Goal: Task Accomplishment & Management: Use online tool/utility

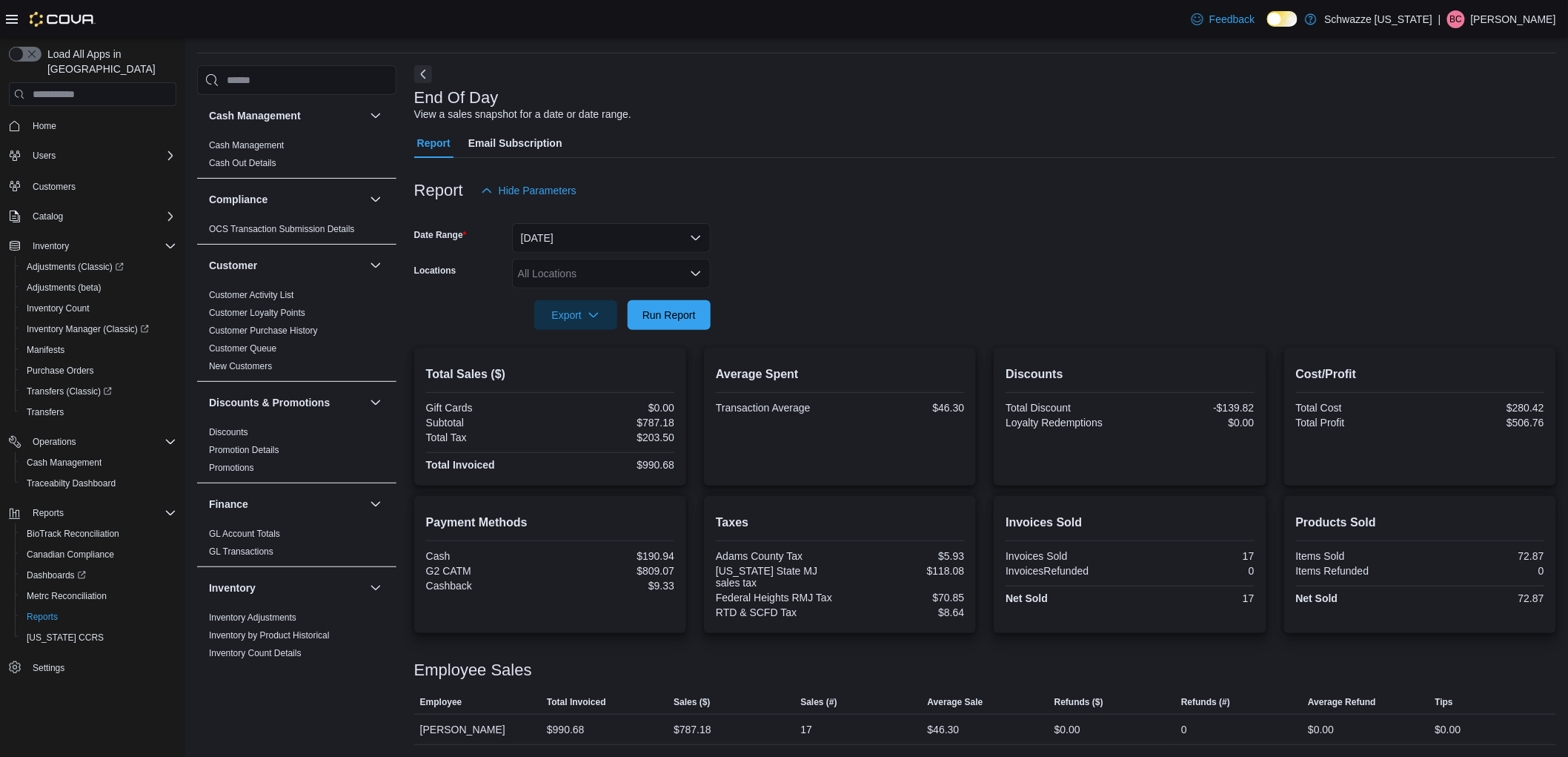
scroll to position [906, 0]
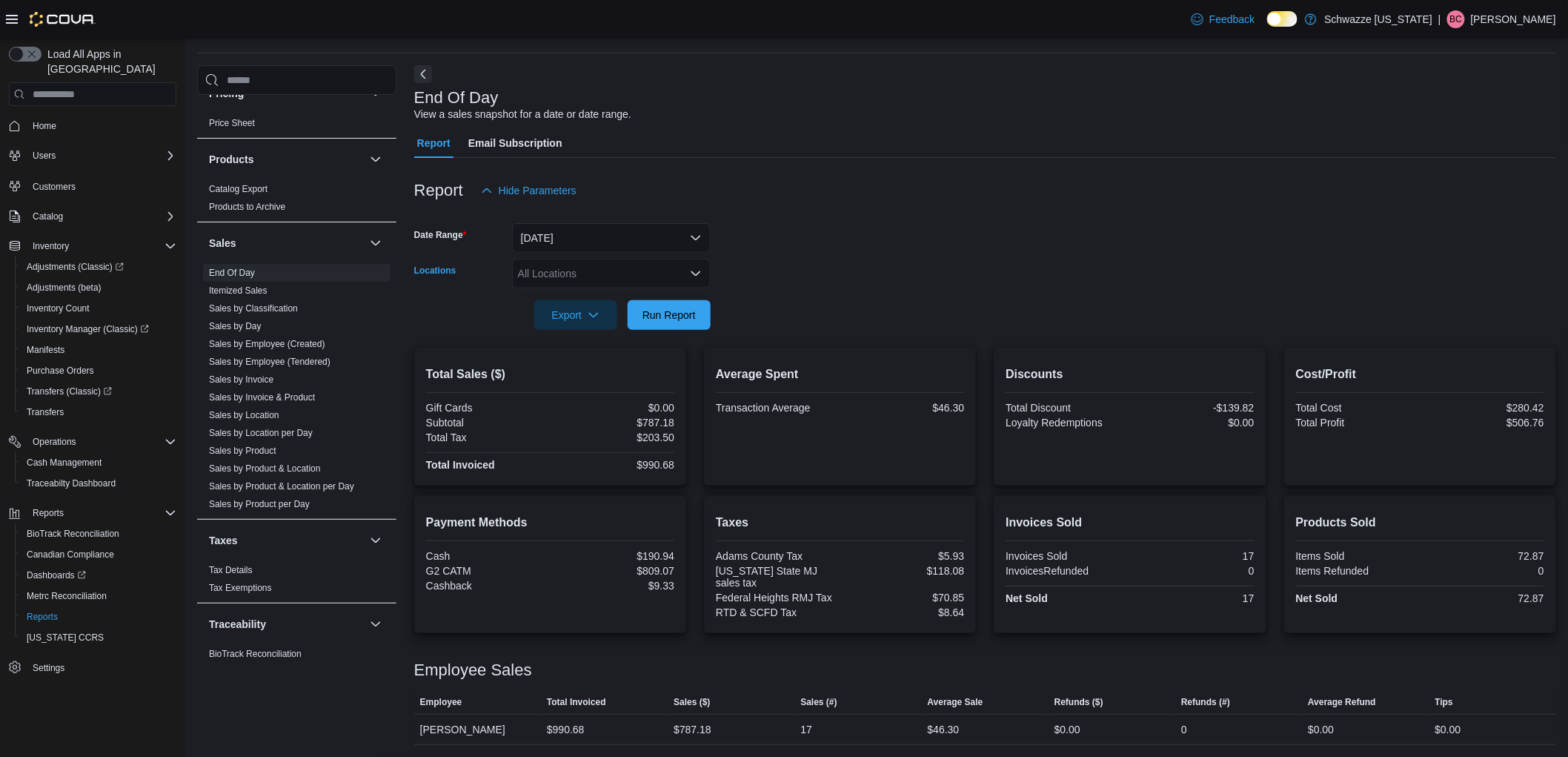
click at [604, 276] on div "All Locations" at bounding box center [612, 273] width 198 height 30
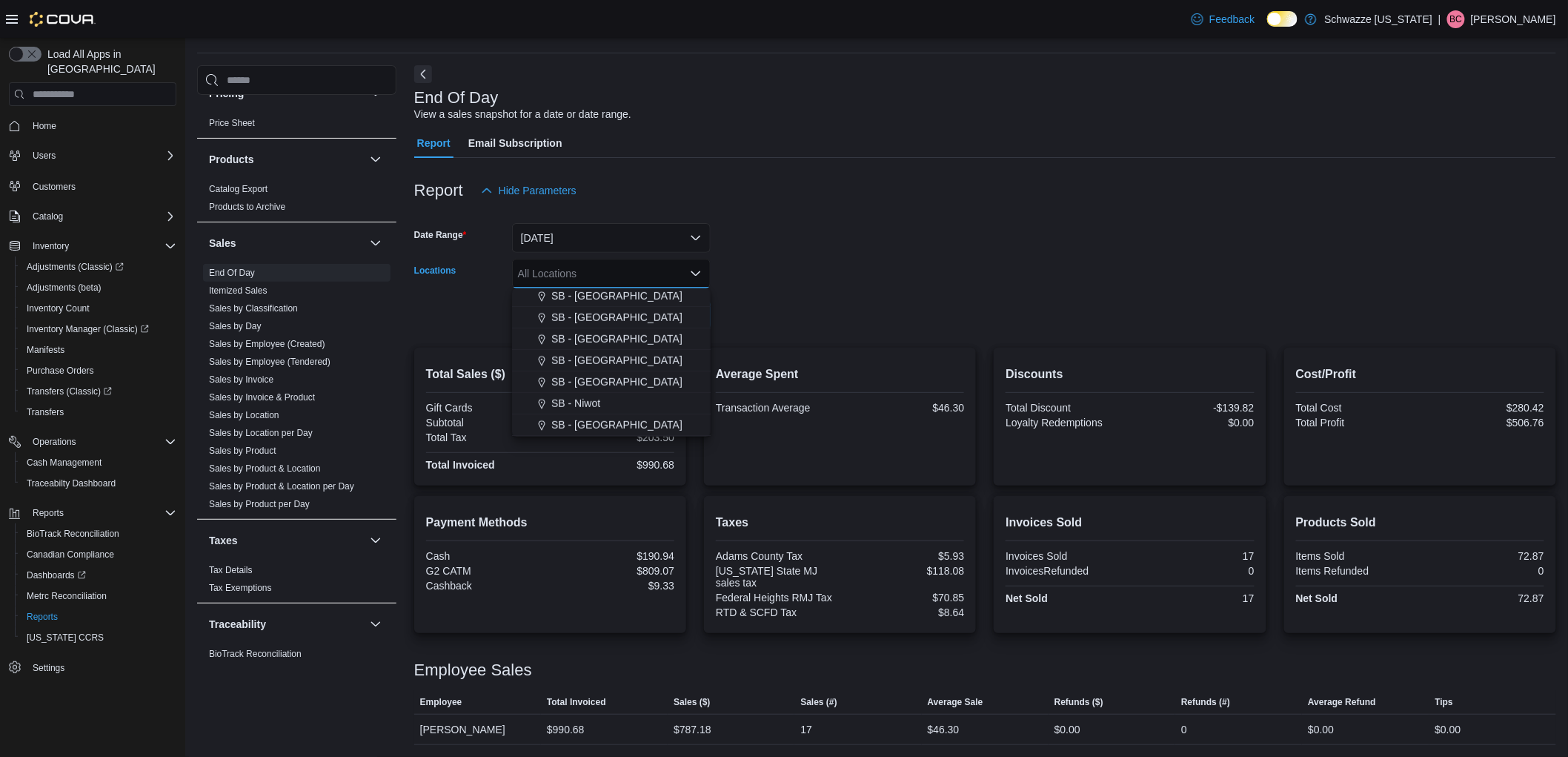
scroll to position [329, 0]
click at [600, 362] on span "SB - [GEOGRAPHIC_DATA]" at bounding box center [616, 356] width 131 height 14
drag, startPoint x: 779, startPoint y: 320, endPoint x: 670, endPoint y: 313, distance: 109.2
click at [777, 320] on form "Date Range [DATE] Locations [GEOGRAPHIC_DATA] - [GEOGRAPHIC_DATA] Combo box. Se…" at bounding box center [985, 268] width 1142 height 125
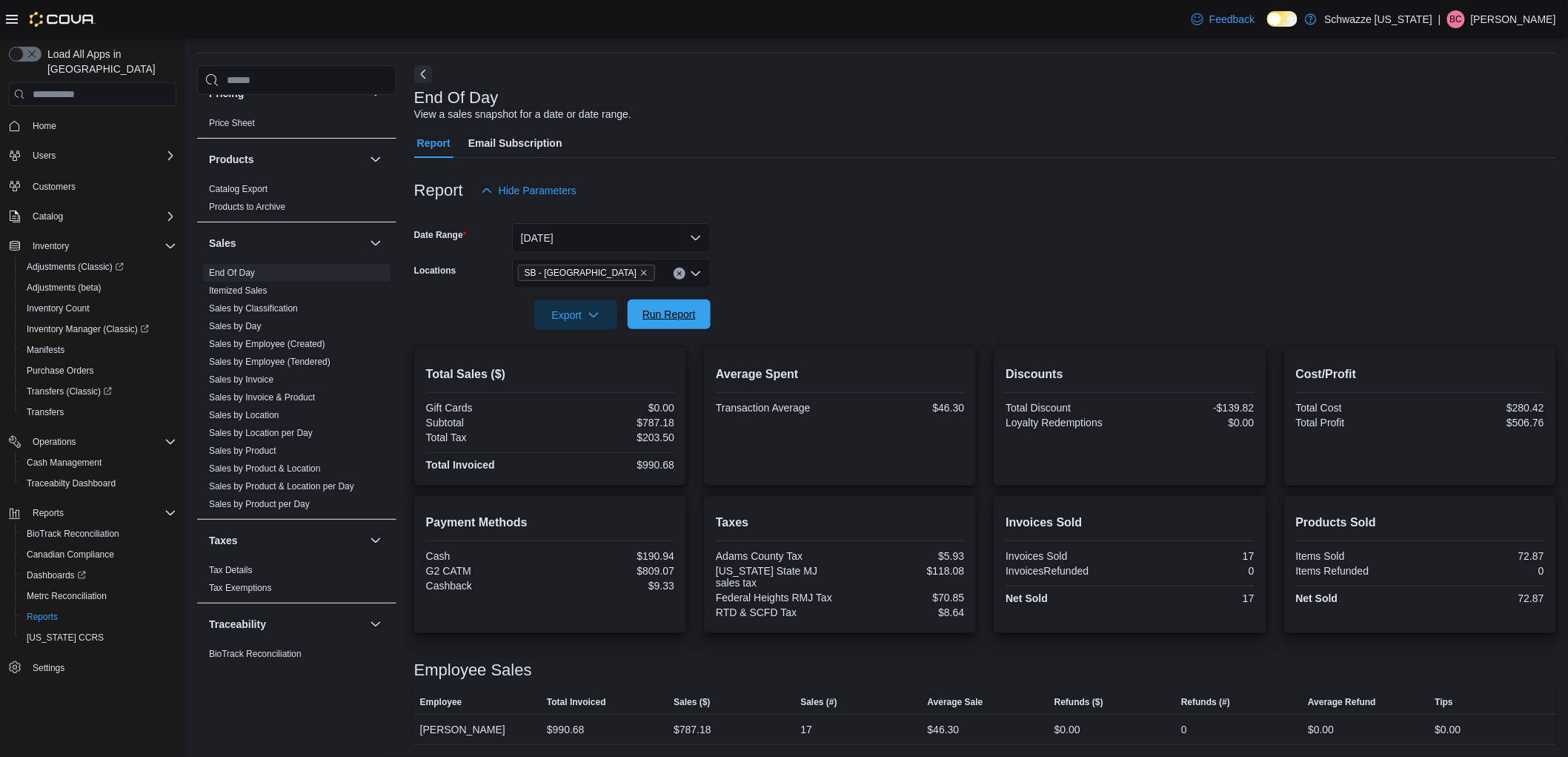
click at [668, 315] on span "Run Report" at bounding box center [669, 314] width 53 height 14
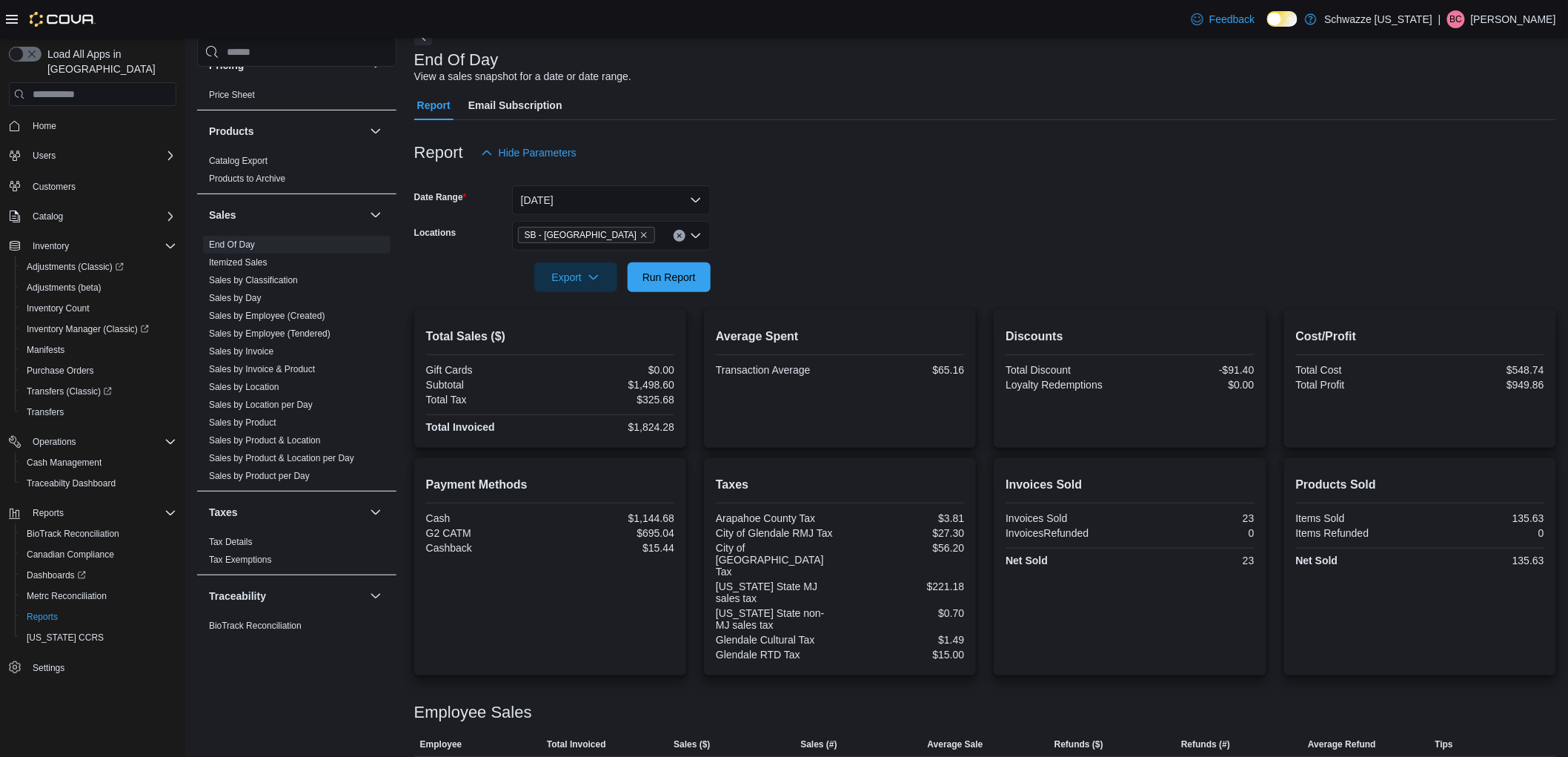
scroll to position [100, 0]
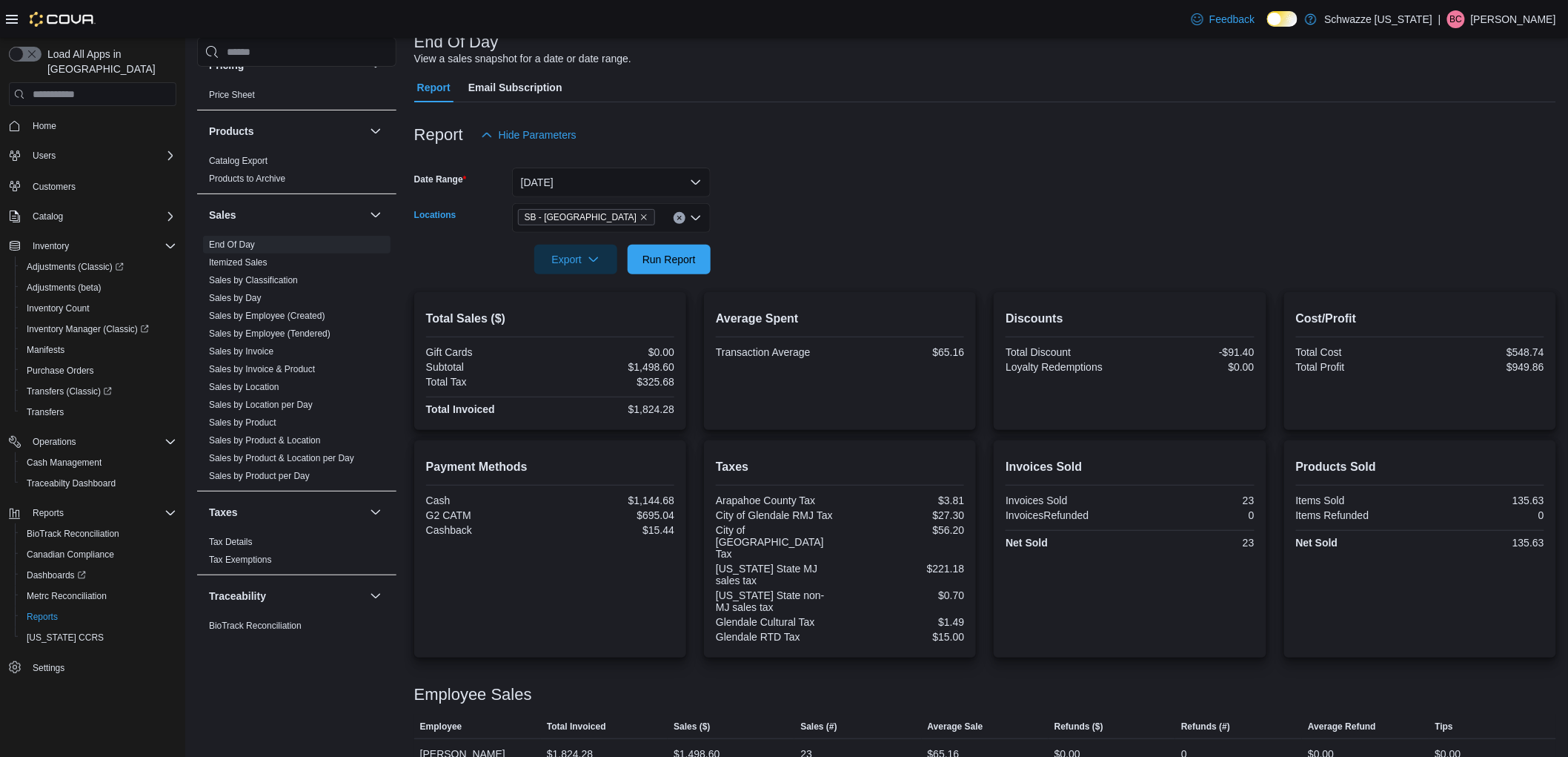
click at [580, 216] on span "SB - [GEOGRAPHIC_DATA]" at bounding box center [586, 217] width 124 height 14
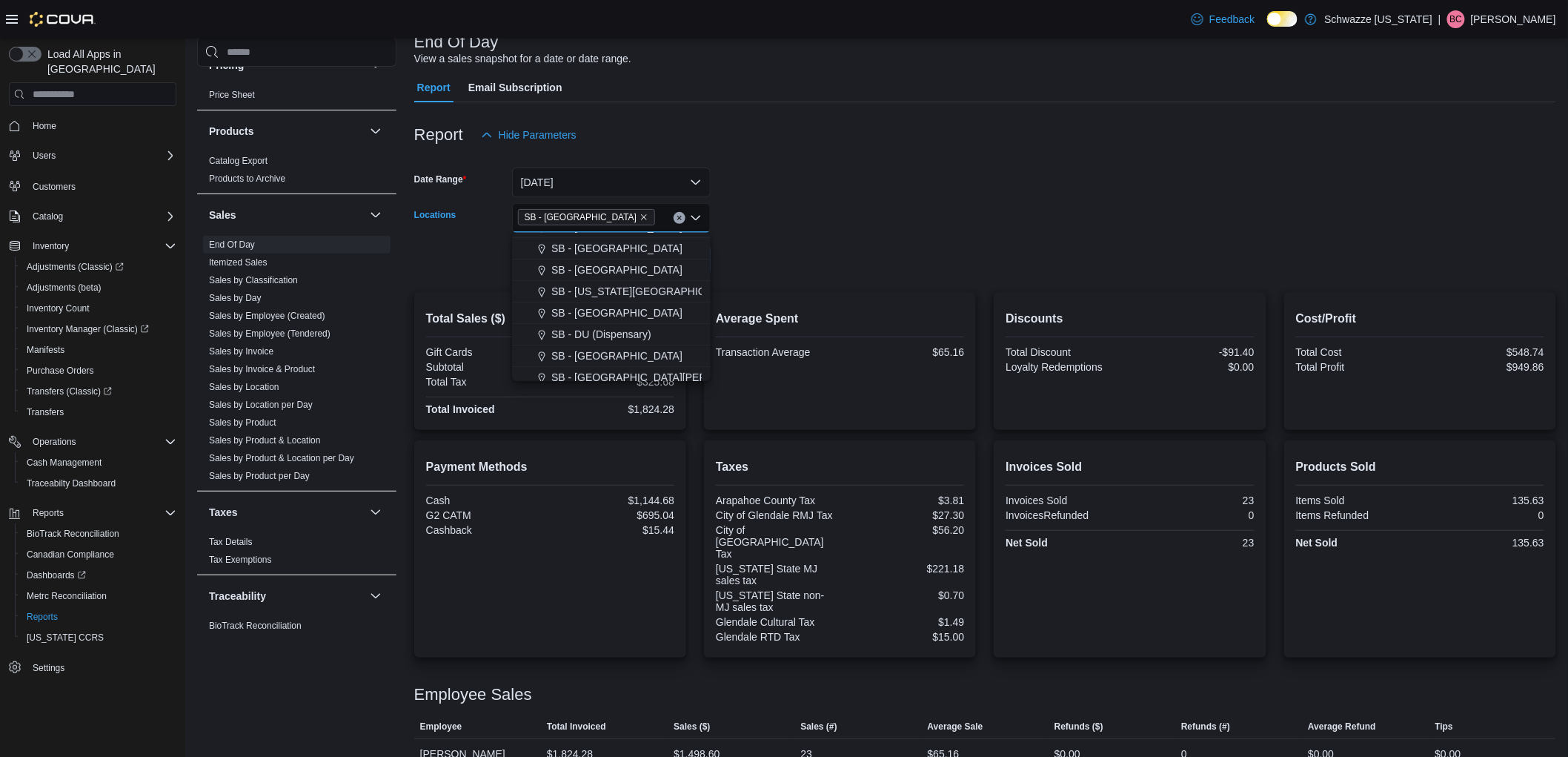
scroll to position [247, 0]
click at [587, 323] on span "SB - [GEOGRAPHIC_DATA]" at bounding box center [616, 318] width 131 height 14
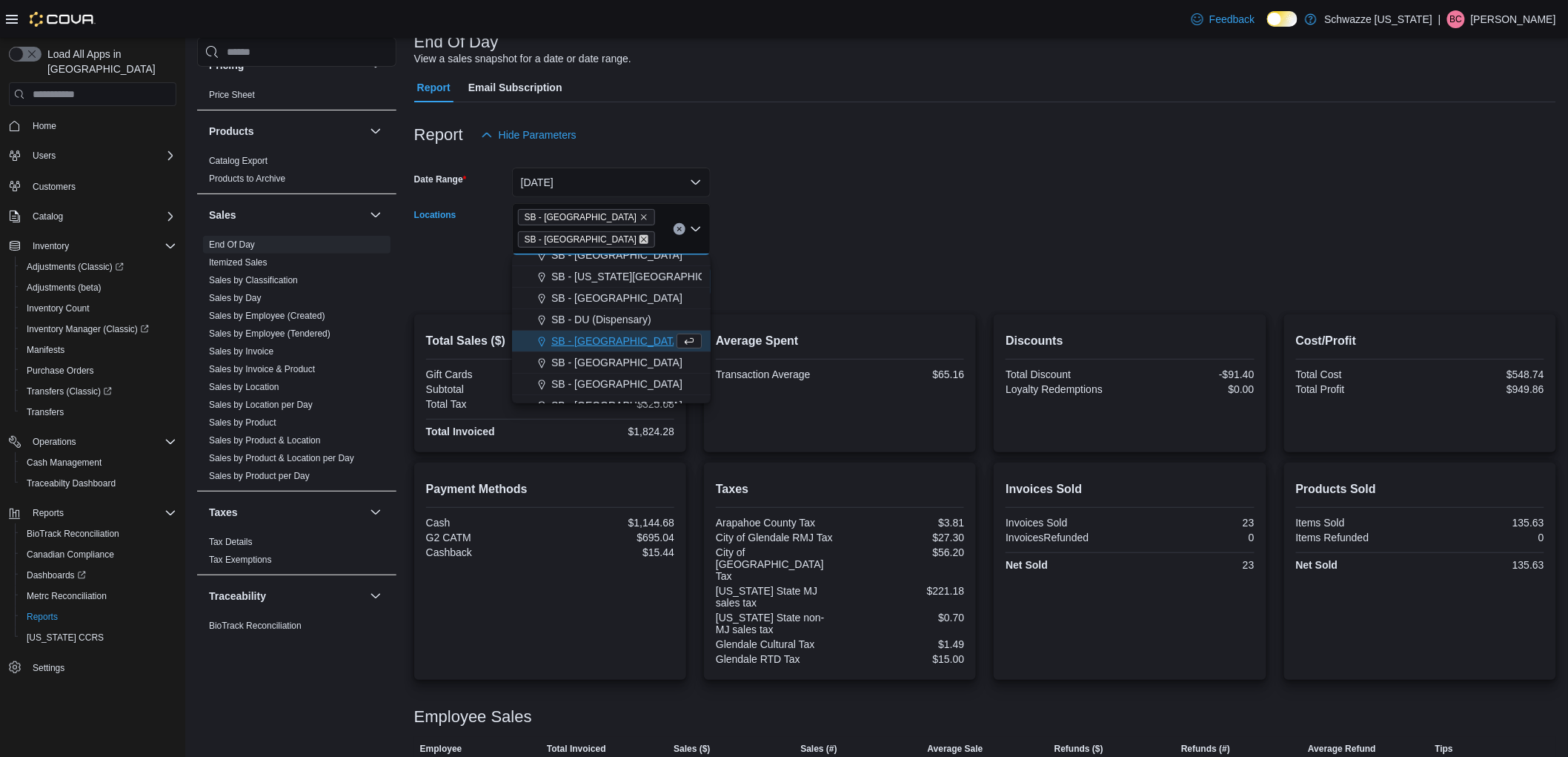
click at [640, 243] on icon "Remove SB - Glendale from selection in this group" at bounding box center [644, 239] width 9 height 9
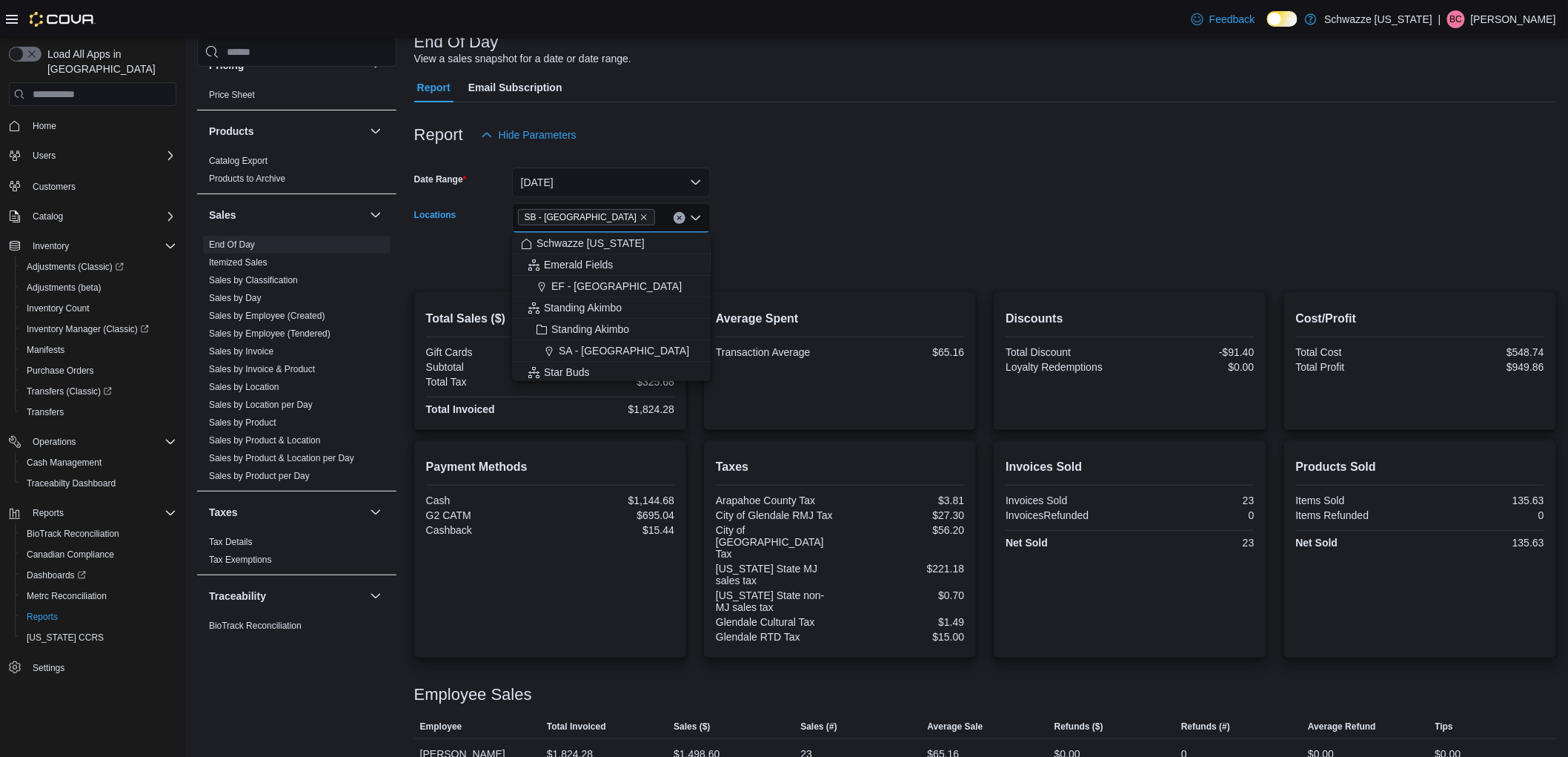
click at [777, 227] on form "Date Range [DATE] Locations SB - [GEOGRAPHIC_DATA] Combo box. Selected. SB - [G…" at bounding box center [985, 212] width 1142 height 125
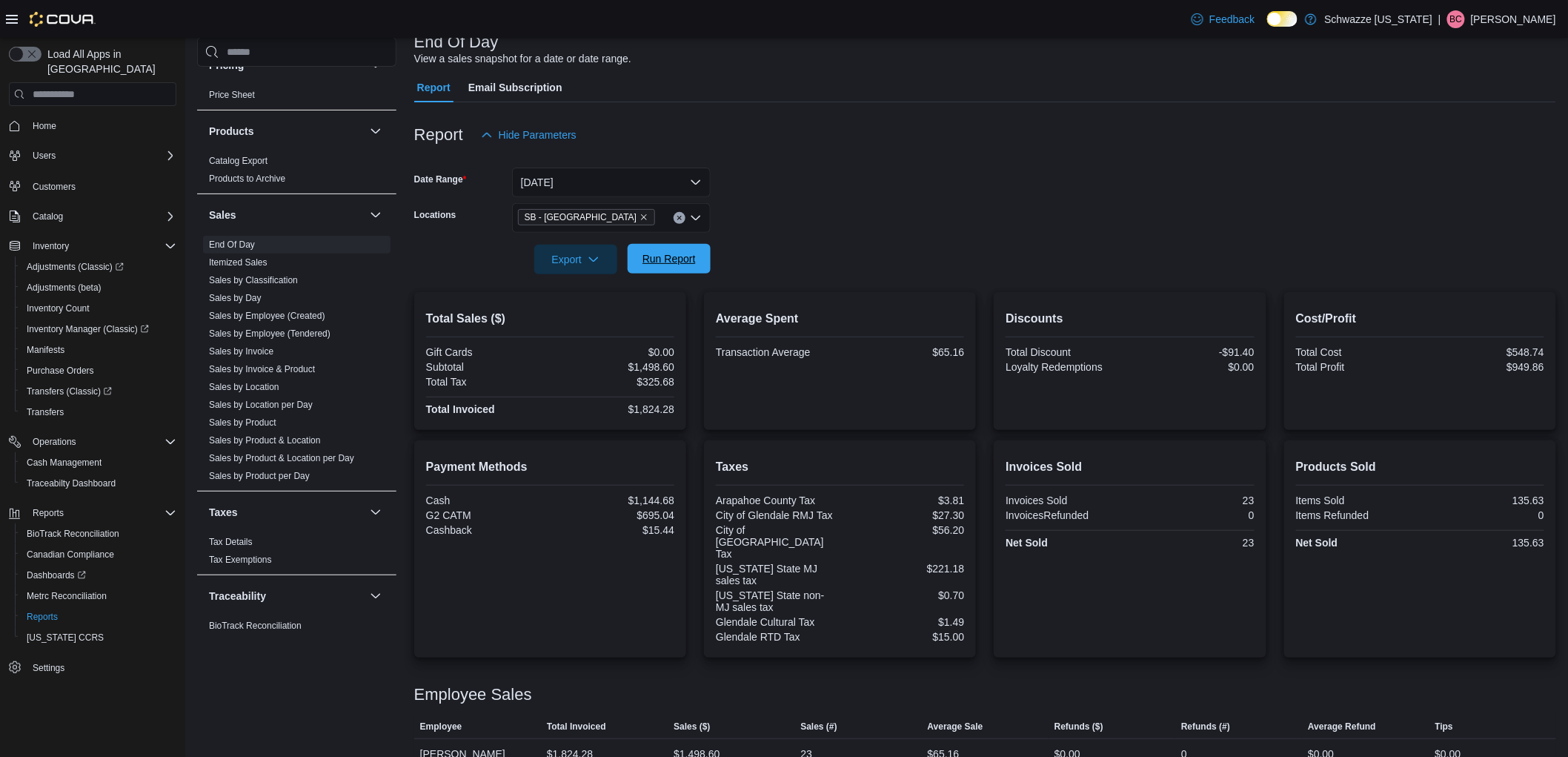
click at [675, 254] on span "Run Report" at bounding box center [669, 258] width 53 height 14
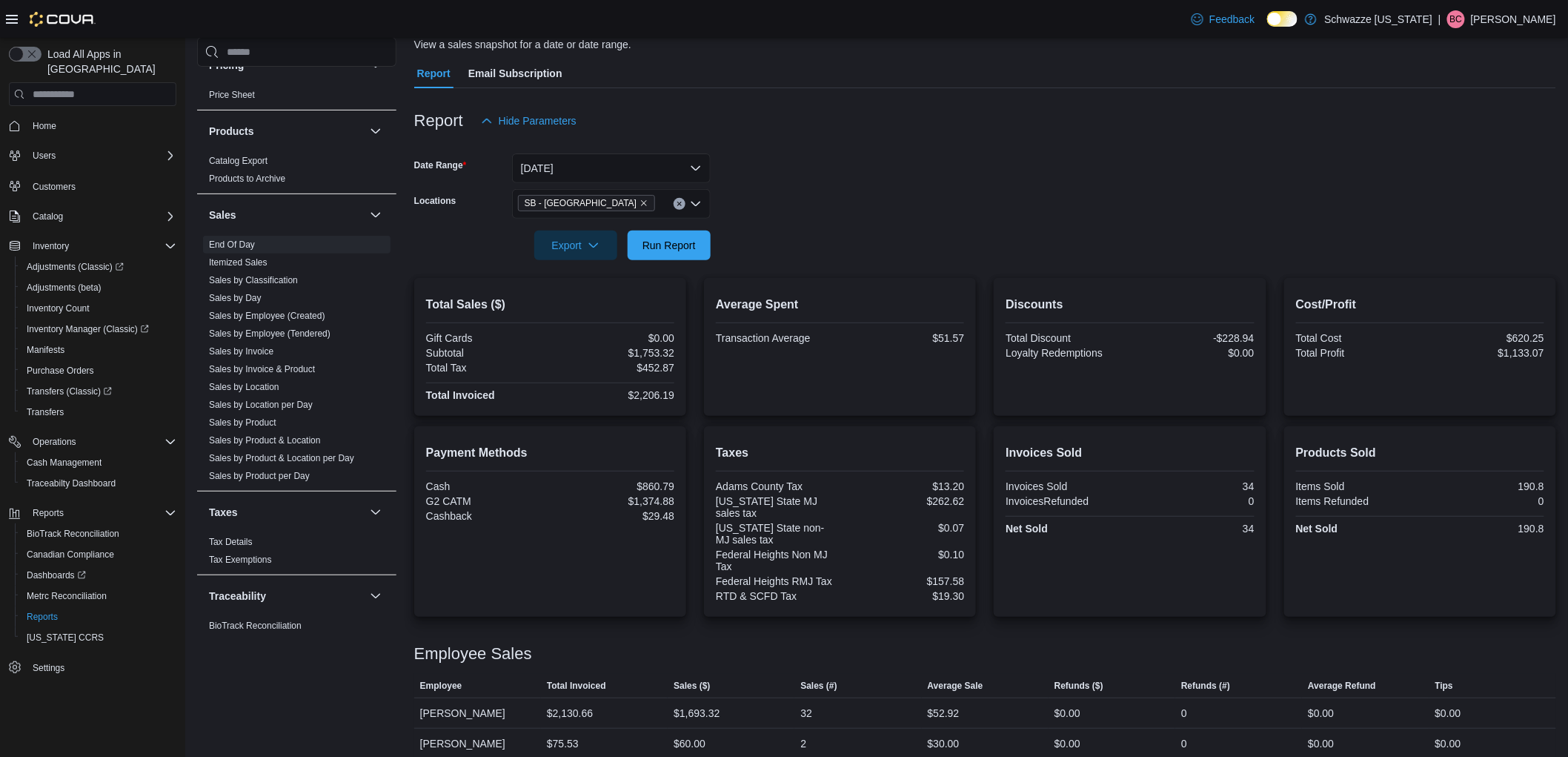
scroll to position [127, 0]
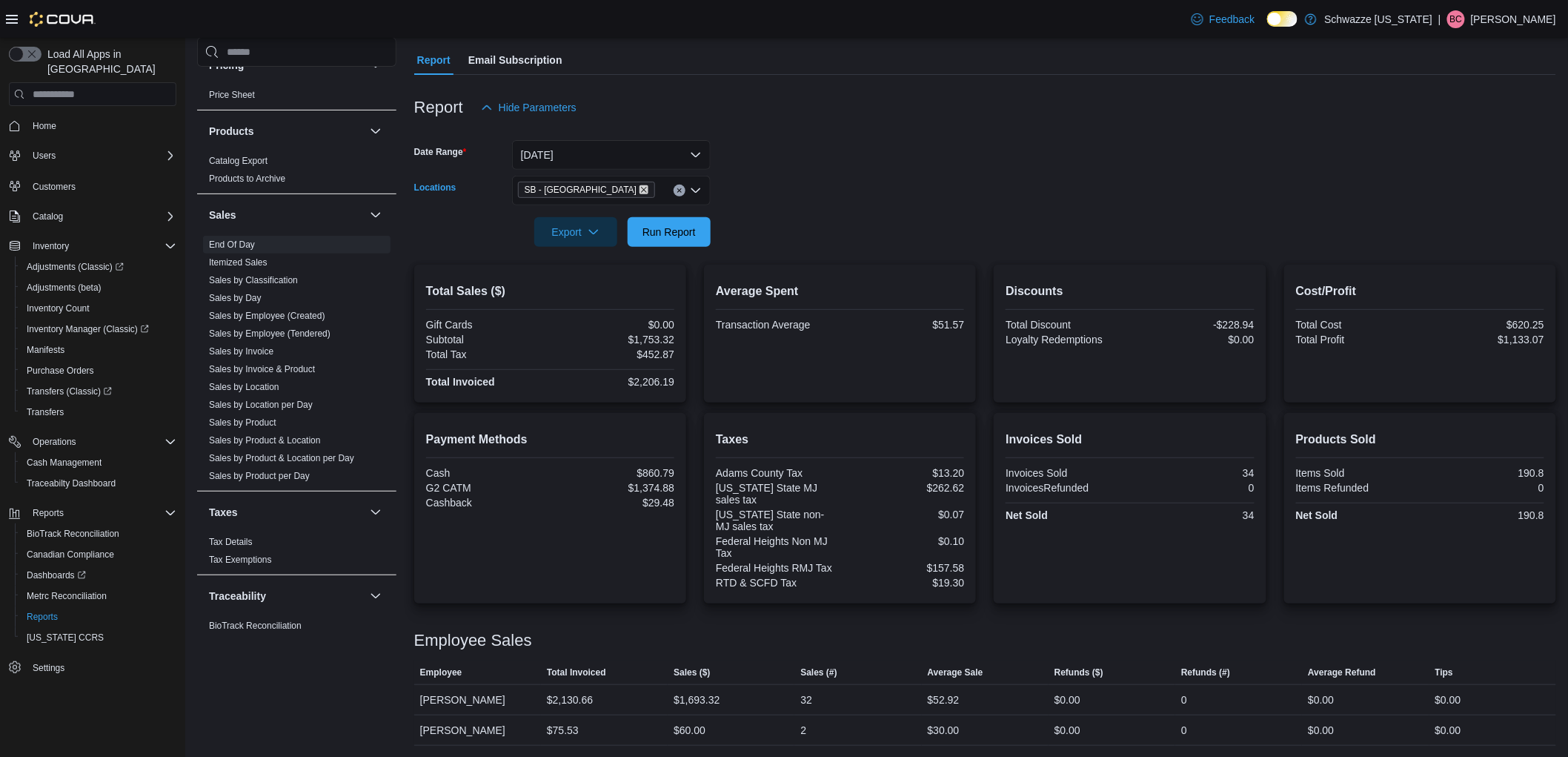
click at [640, 190] on icon "Remove SB - Federal Heights from selection in this group" at bounding box center [644, 189] width 9 height 9
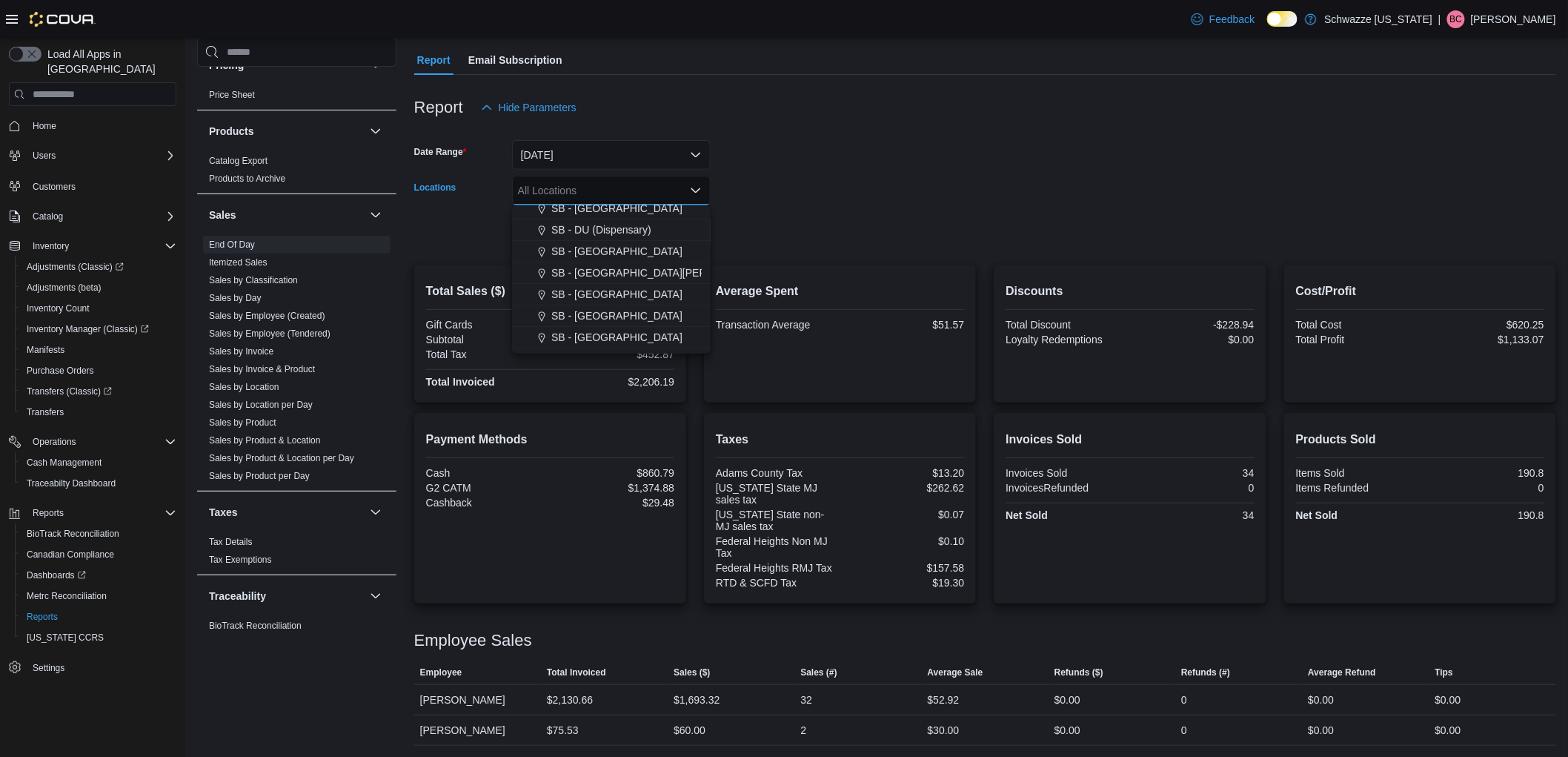
scroll to position [329, 0]
click at [595, 267] on span "SB - [GEOGRAPHIC_DATA]" at bounding box center [616, 273] width 131 height 14
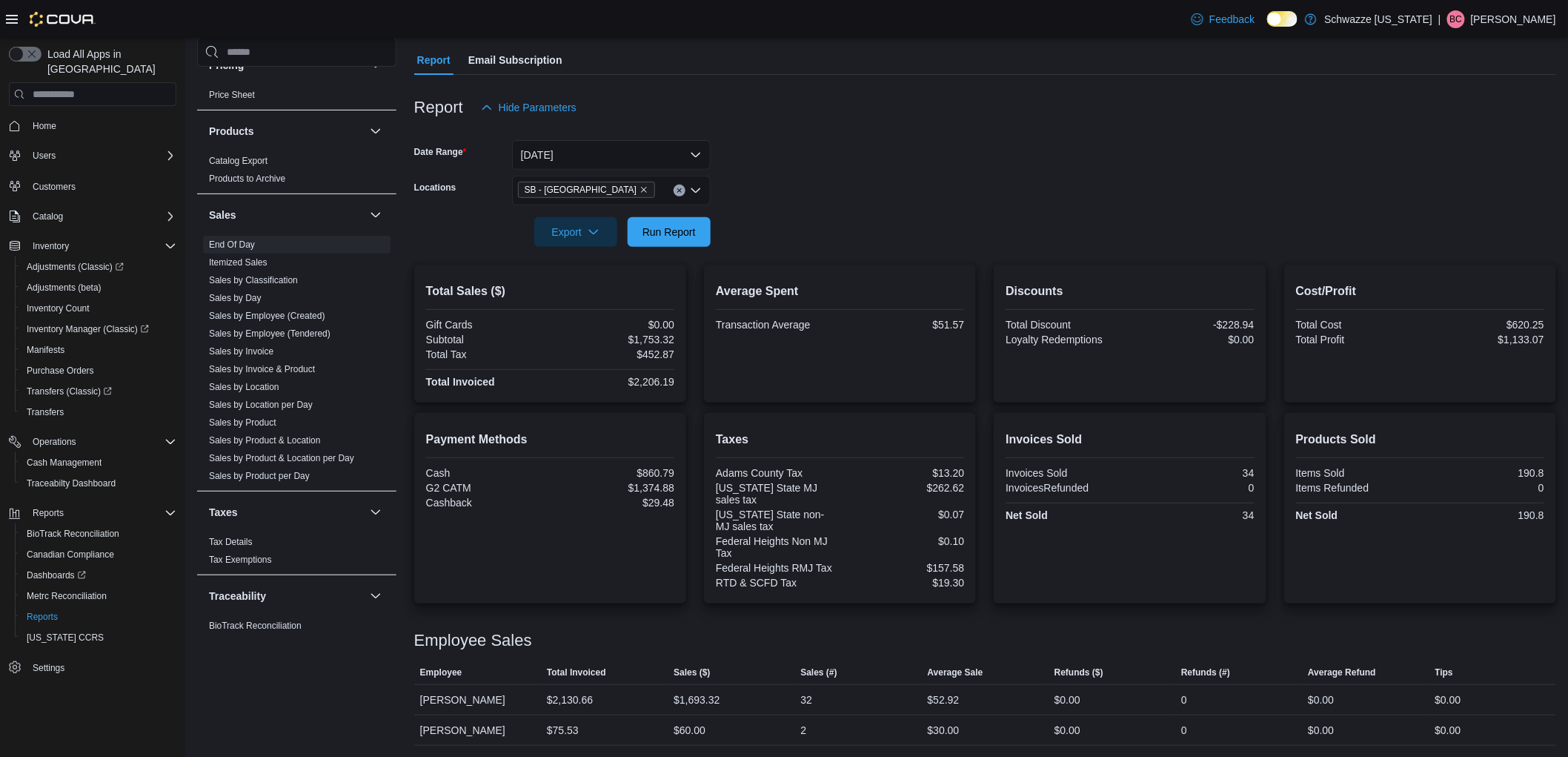
drag, startPoint x: 964, startPoint y: 206, endPoint x: 930, endPoint y: 206, distance: 34.0
click at [954, 206] on div at bounding box center [985, 211] width 1142 height 12
click at [704, 230] on button "Run Report" at bounding box center [669, 231] width 83 height 30
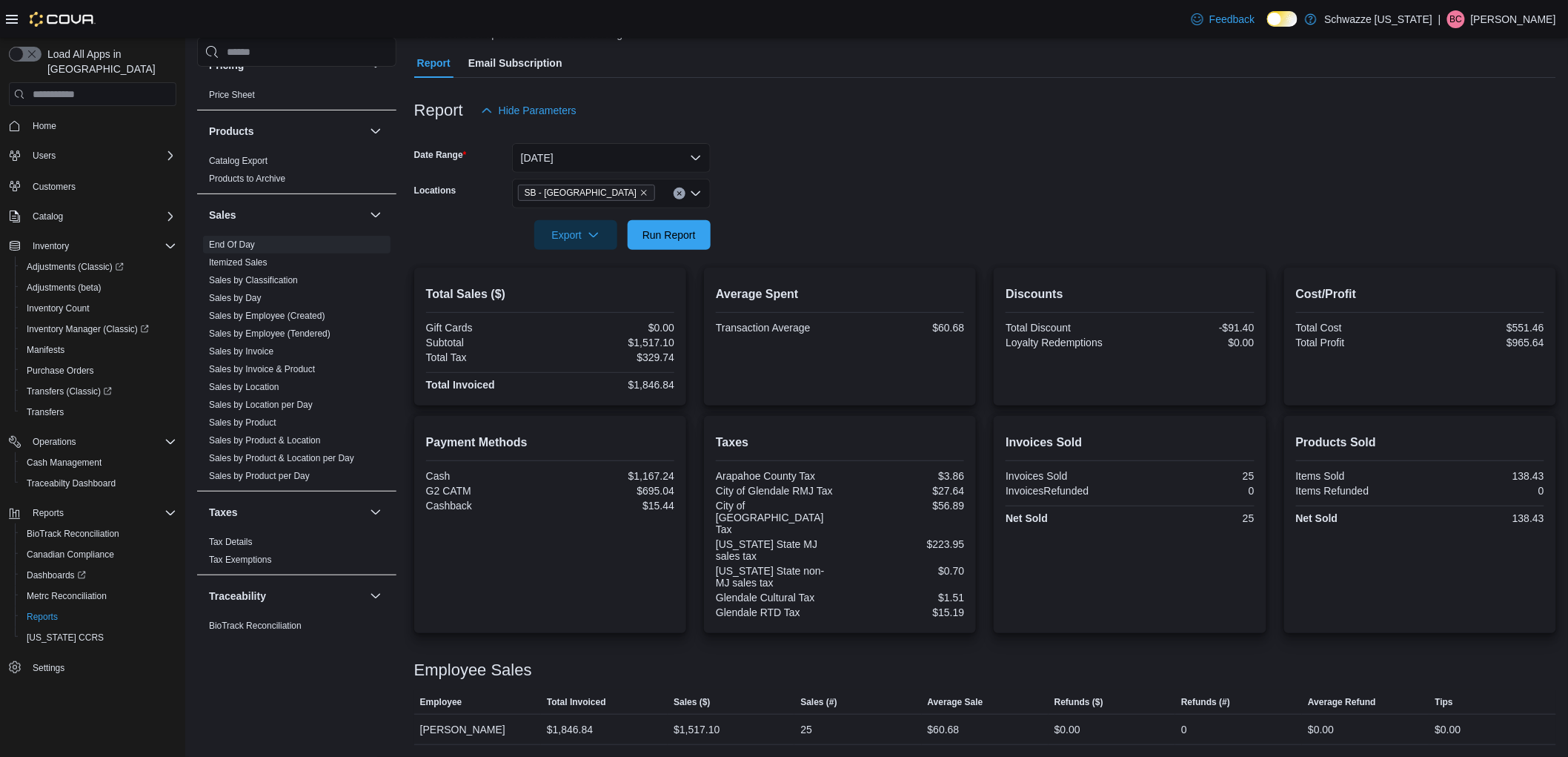
scroll to position [100, 0]
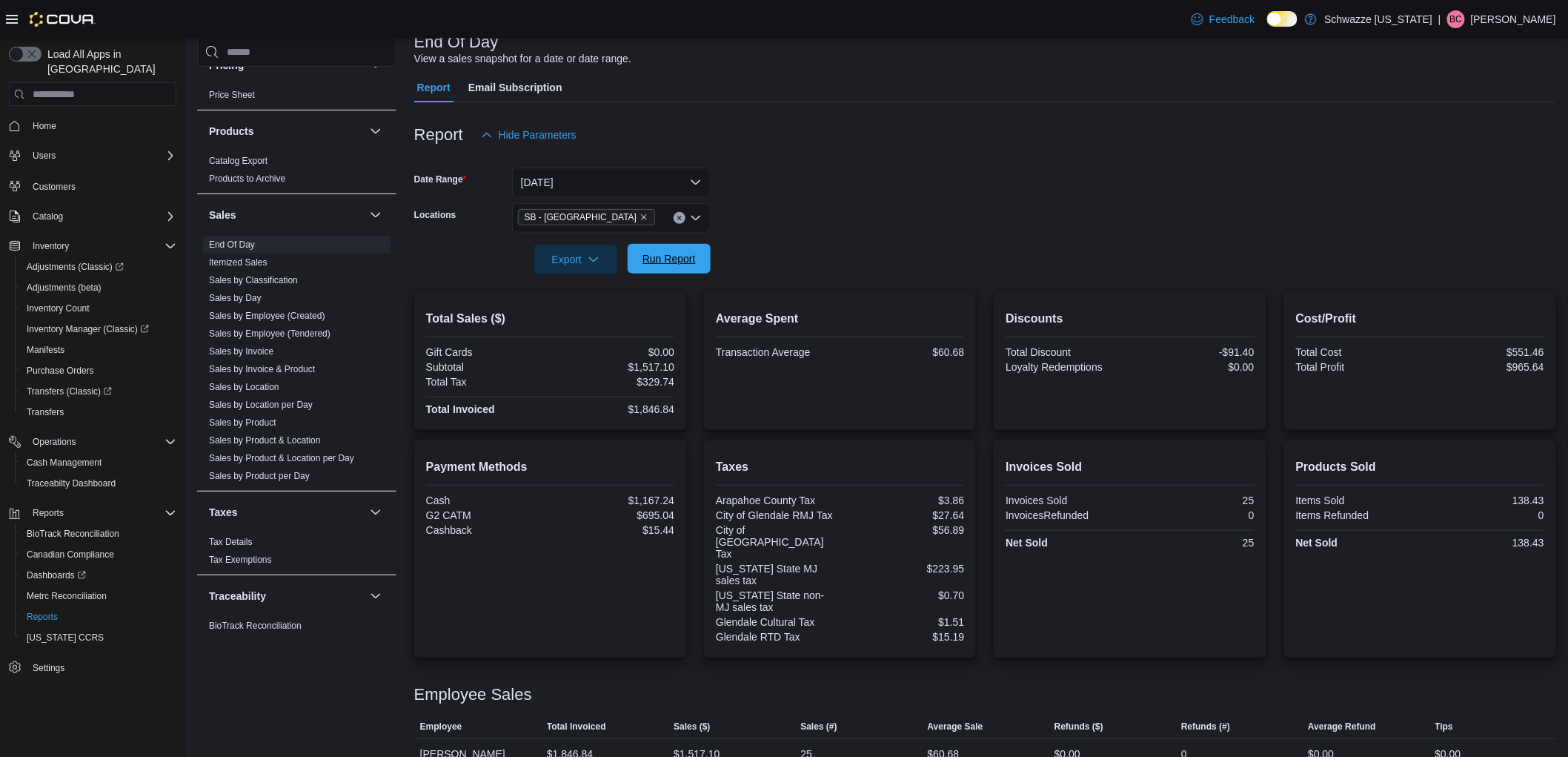
click at [656, 255] on span "Run Report" at bounding box center [669, 258] width 53 height 14
click at [664, 260] on span "Run Report" at bounding box center [669, 258] width 53 height 14
